Goal: Task Accomplishment & Management: Use online tool/utility

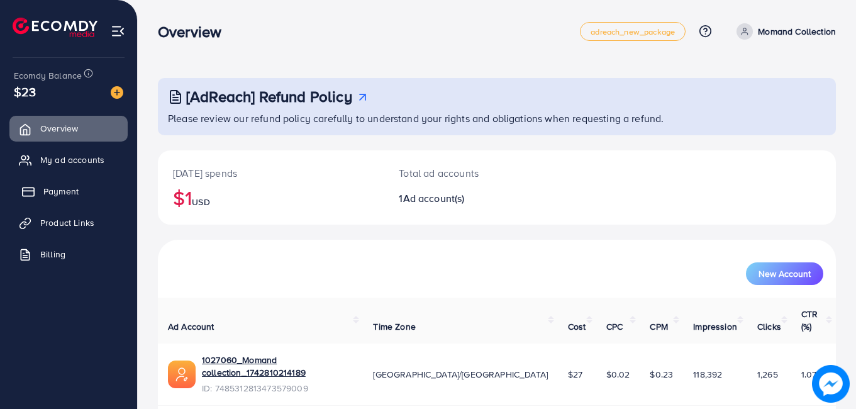
drag, startPoint x: 50, startPoint y: 153, endPoint x: 87, endPoint y: 197, distance: 58.0
click at [50, 153] on link "My ad accounts" at bounding box center [68, 159] width 118 height 25
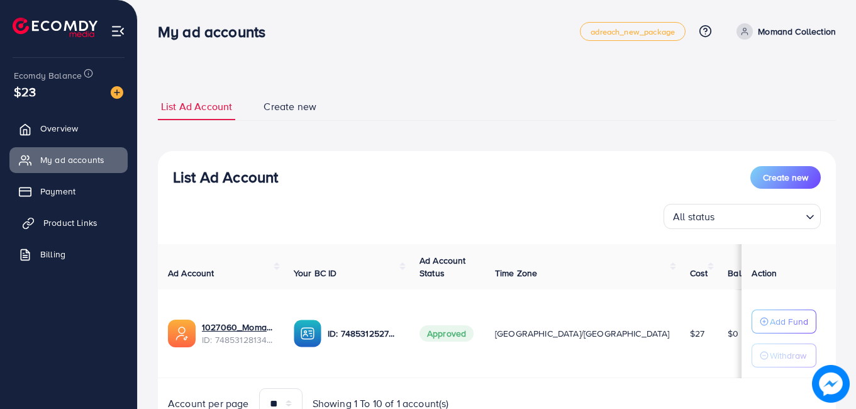
drag, startPoint x: 47, startPoint y: 219, endPoint x: 56, endPoint y: 223, distance: 9.9
click at [47, 219] on span "Product Links" at bounding box center [70, 222] width 54 height 13
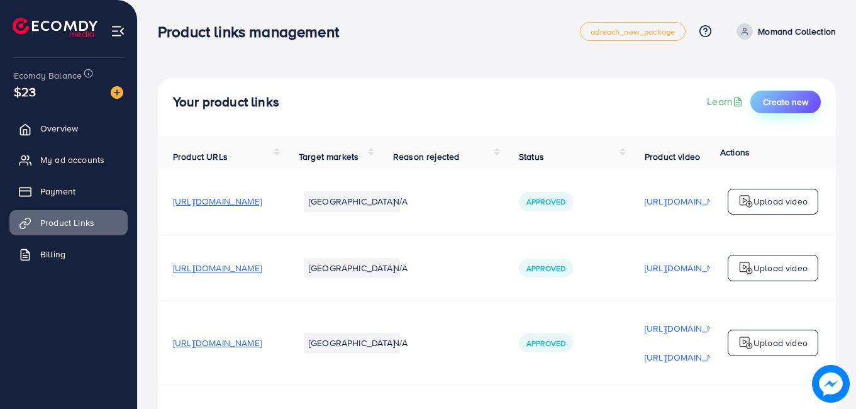
click at [783, 95] on button "Create new" at bounding box center [785, 102] width 70 height 23
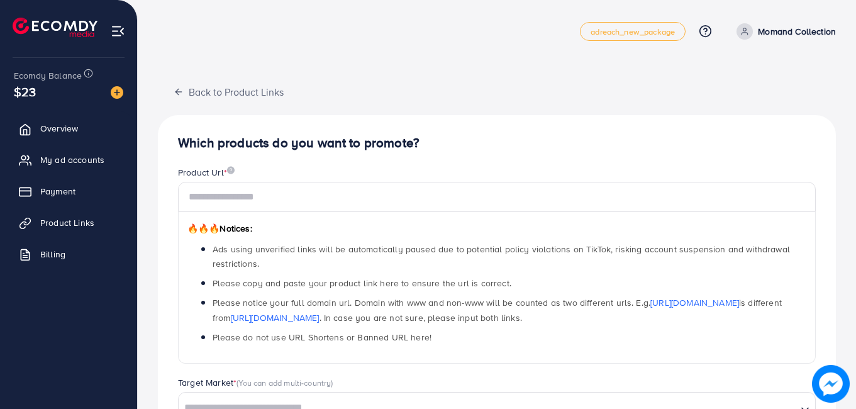
click at [394, 212] on div "🔥🔥🔥 Notices: Ads using unverified links will be automatically paused due to pot…" at bounding box center [497, 288] width 638 height 152
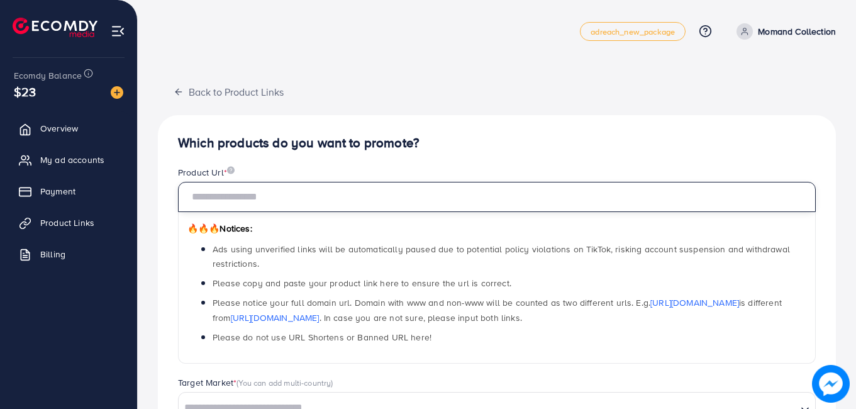
click at [399, 197] on input "text" at bounding box center [497, 197] width 638 height 30
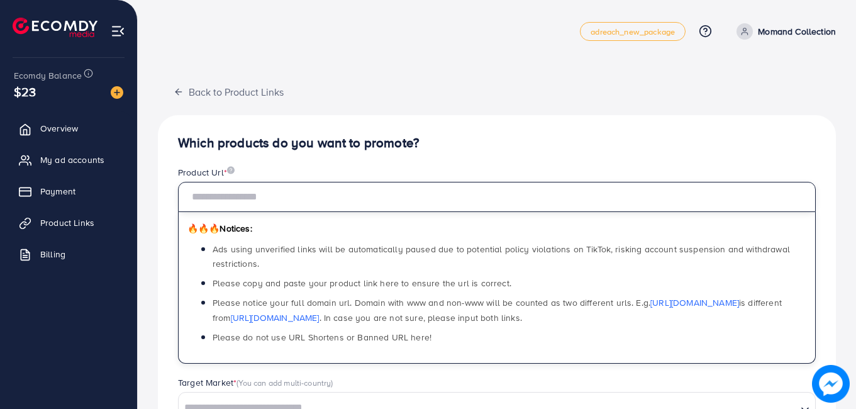
paste input "**********"
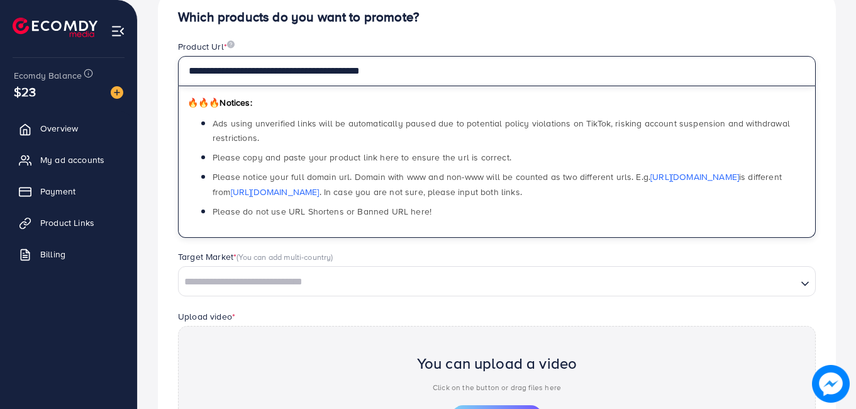
type input "**********"
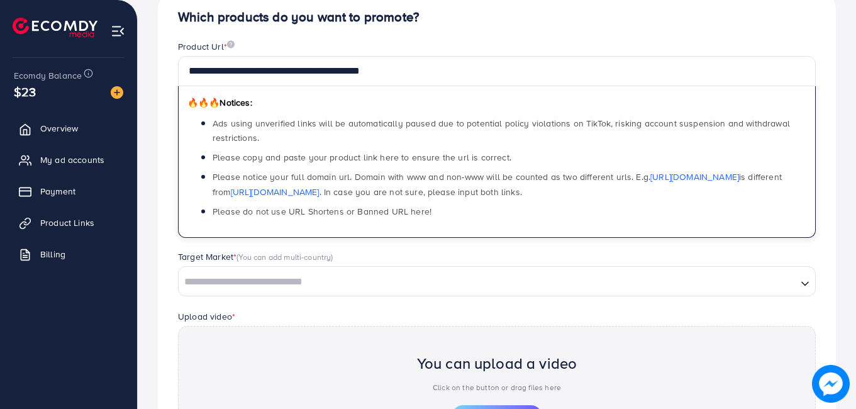
click at [402, 285] on input "Search for option" at bounding box center [488, 281] width 616 height 19
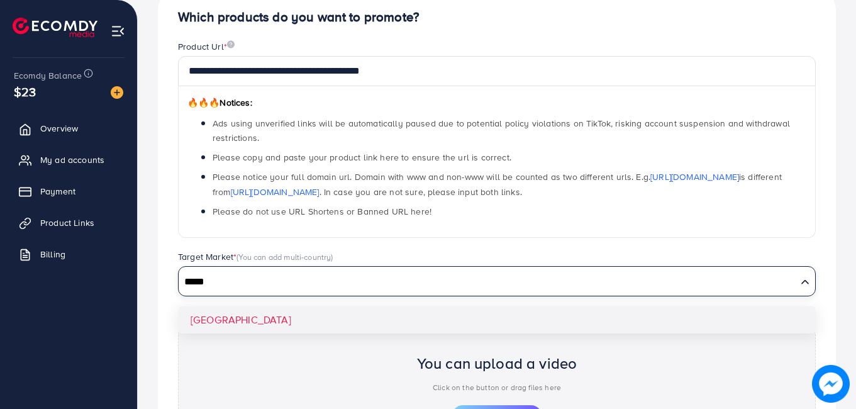
type input "*****"
click at [338, 316] on div "**********" at bounding box center [497, 275] width 678 height 572
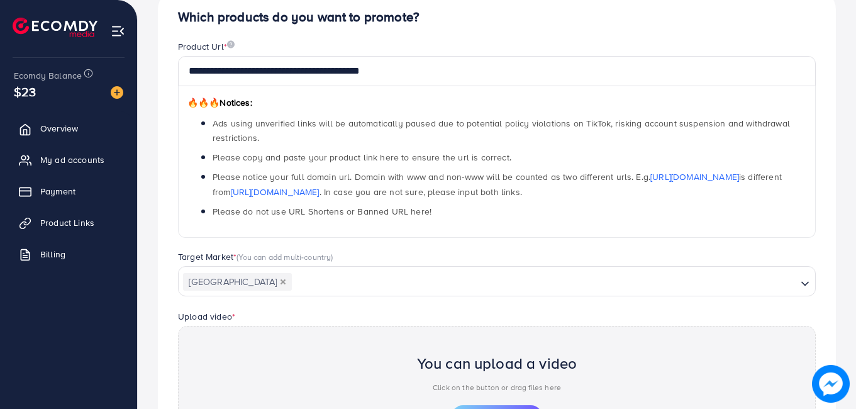
scroll to position [299, 0]
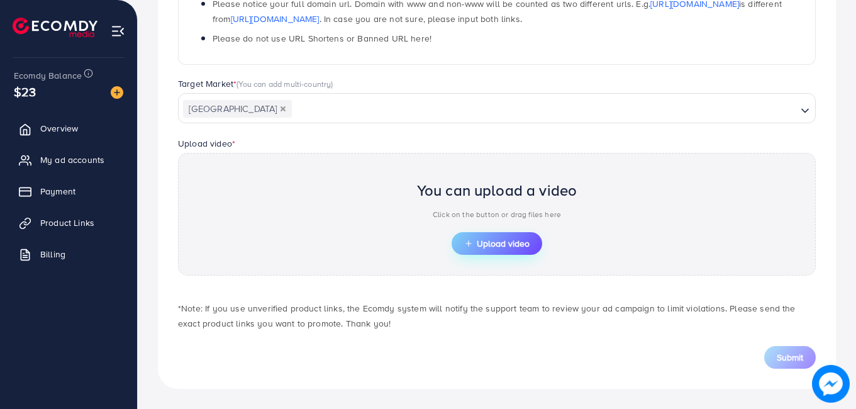
click at [484, 239] on span "Upload video" at bounding box center [496, 243] width 65 height 9
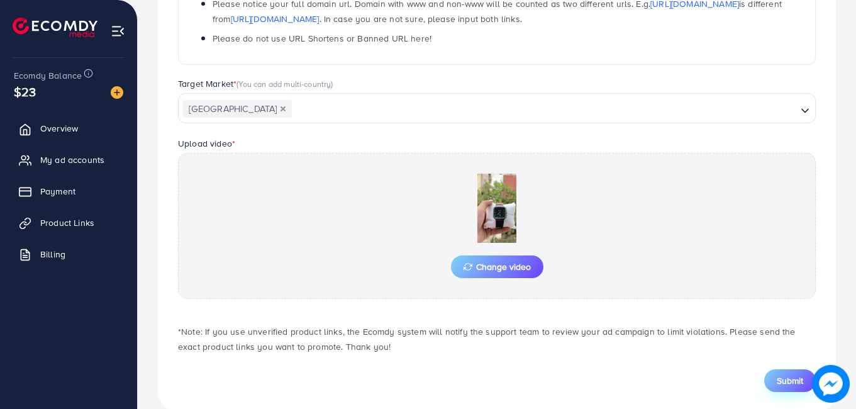
click at [787, 379] on span "Submit" at bounding box center [790, 380] width 26 height 13
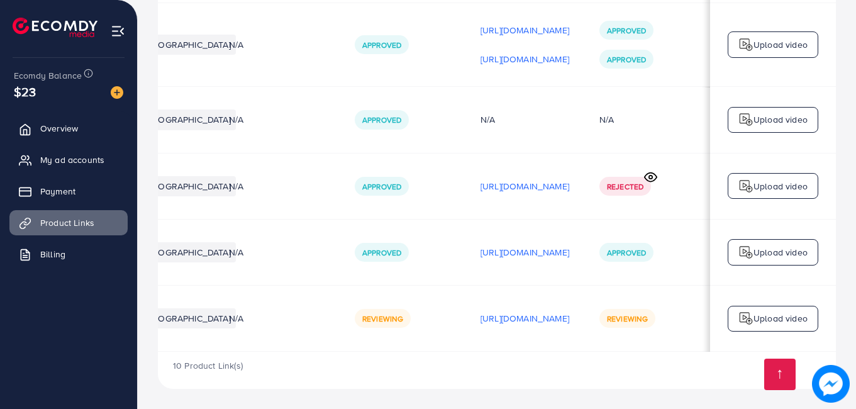
scroll to position [0, 309]
click at [524, 315] on p "[URL][DOMAIN_NAME]" at bounding box center [524, 318] width 89 height 15
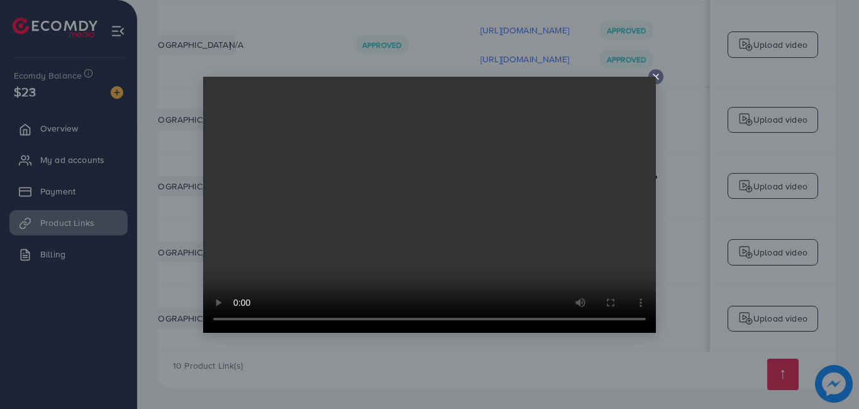
click at [659, 79] on icon at bounding box center [656, 77] width 10 height 10
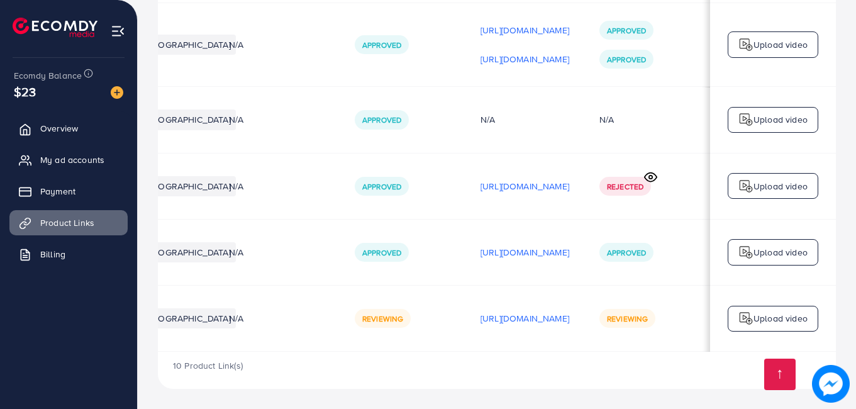
drag, startPoint x: 442, startPoint y: 342, endPoint x: 436, endPoint y: 346, distance: 7.3
click at [465, 343] on td "[URL][DOMAIN_NAME]" at bounding box center [524, 318] width 119 height 66
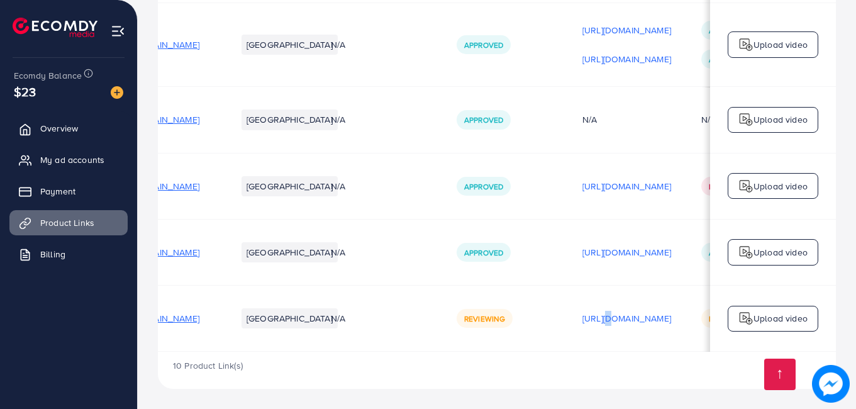
scroll to position [0, 36]
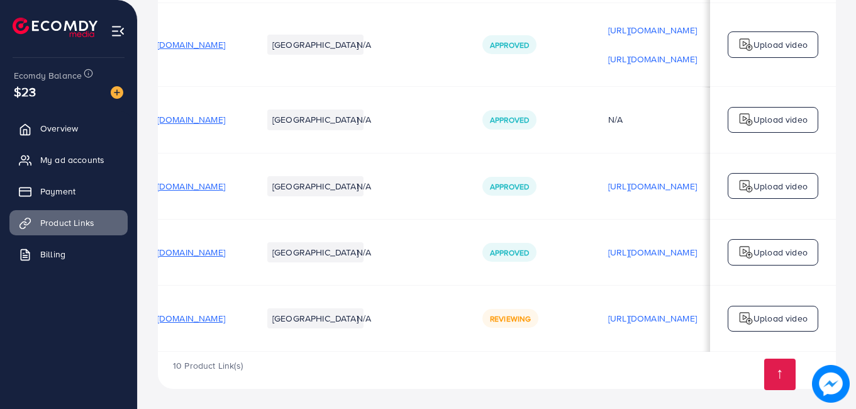
click at [225, 318] on span "[URL][DOMAIN_NAME]" at bounding box center [180, 318] width 89 height 13
